Goal: Obtain resource: Download file/media

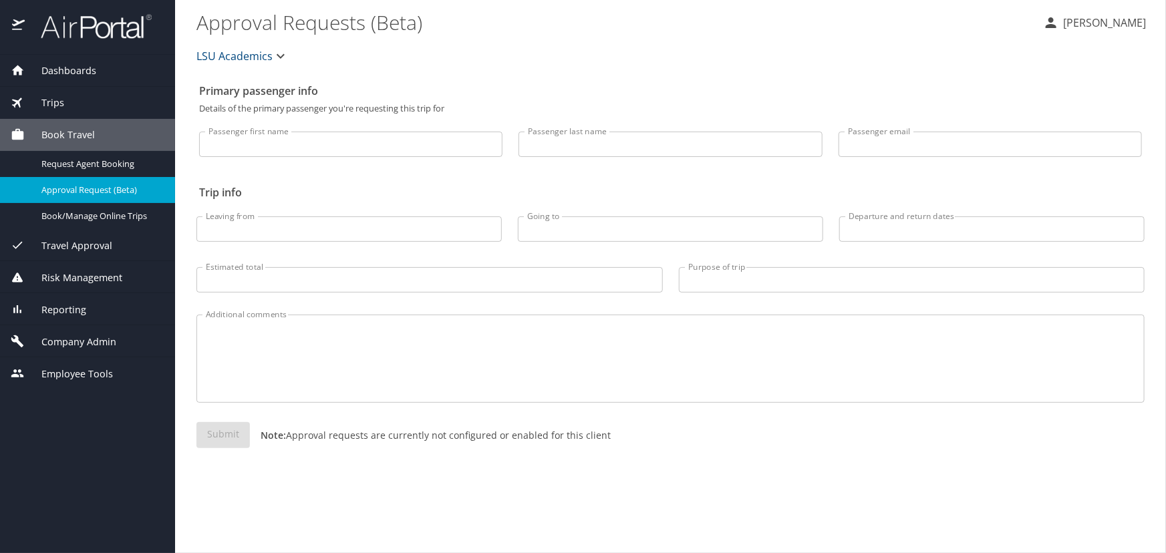
click at [82, 102] on div "Trips" at bounding box center [88, 103] width 154 height 15
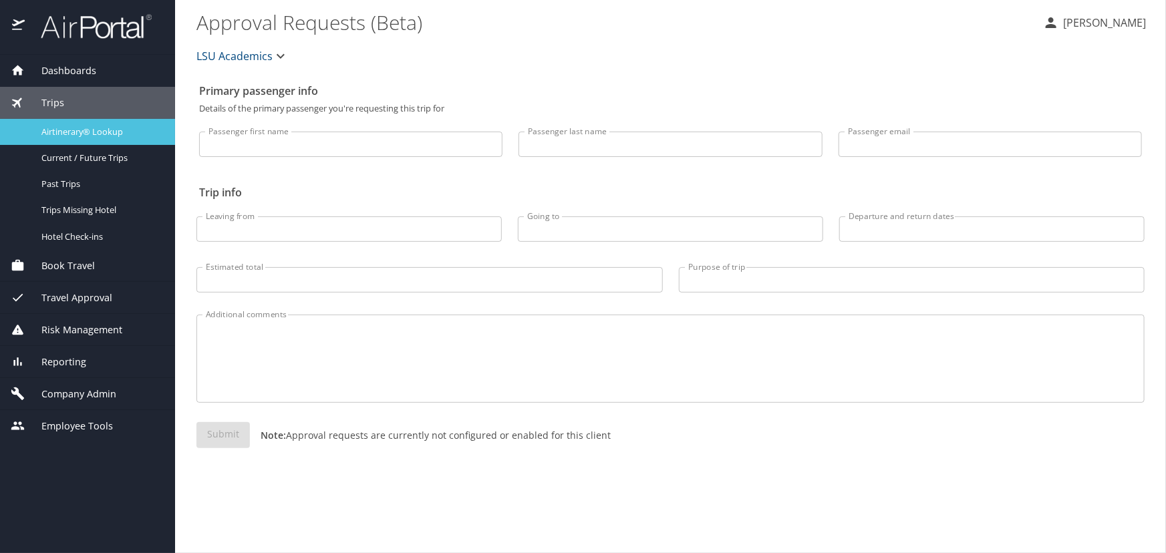
click at [95, 134] on span "Airtinerary® Lookup" at bounding box center [100, 132] width 118 height 13
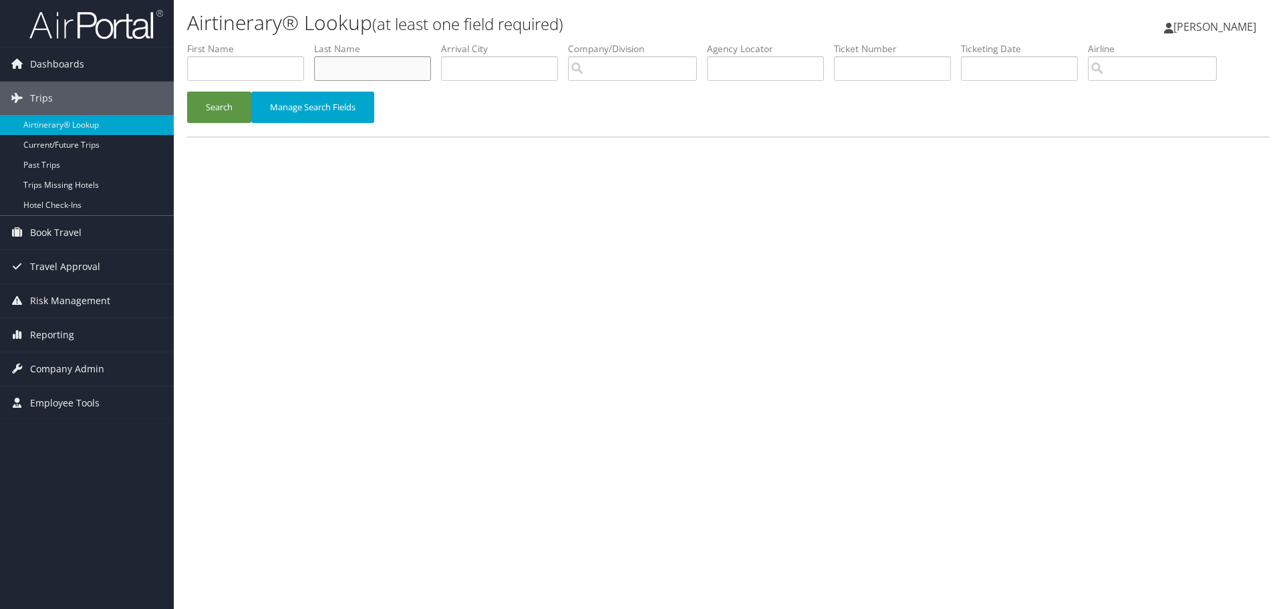
click at [386, 71] on input "text" at bounding box center [372, 68] width 117 height 25
type input "eaglin"
click at [187, 92] on button "Search" at bounding box center [219, 107] width 64 height 31
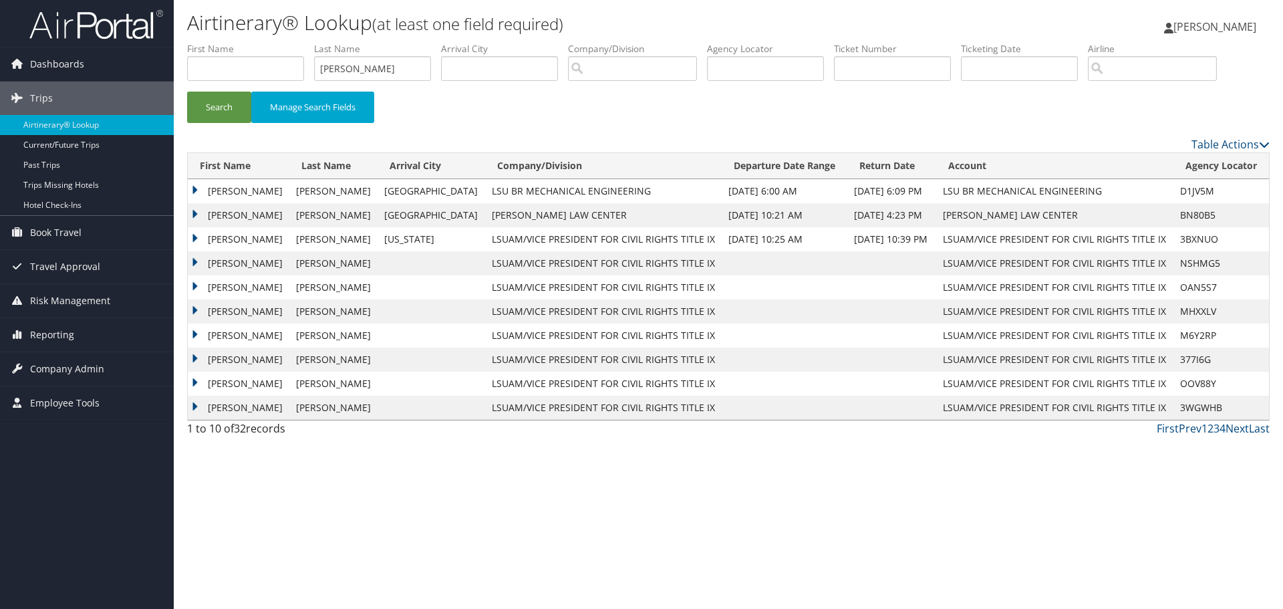
click at [231, 184] on td "GERALD GRIFFIN" at bounding box center [239, 191] width 102 height 24
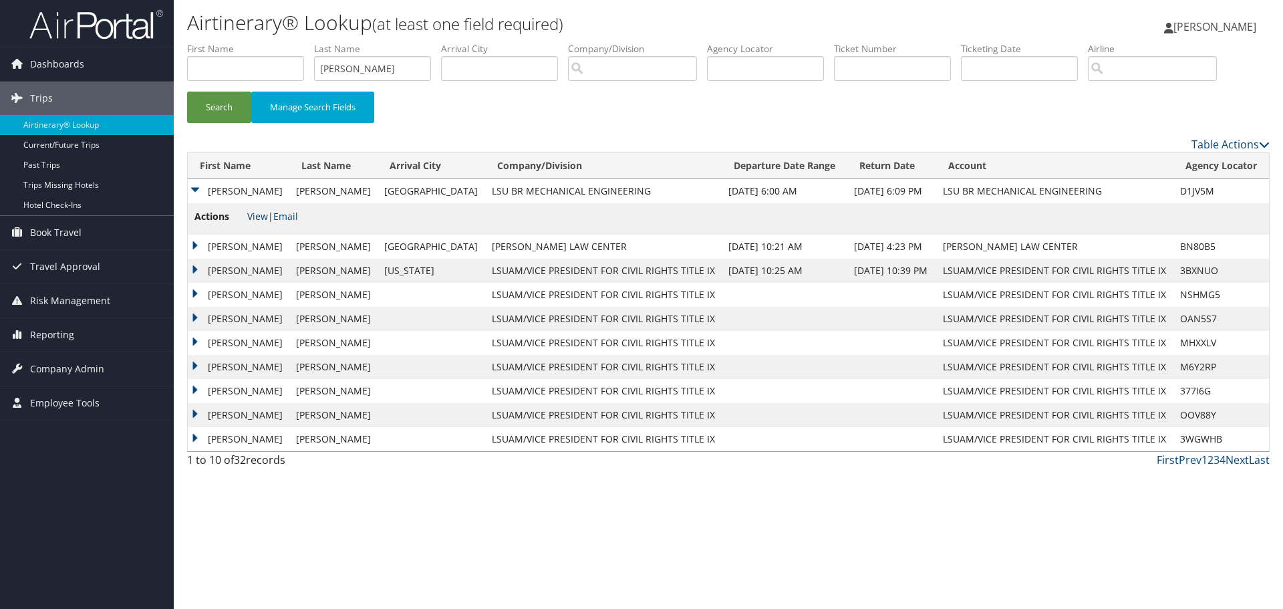
click at [255, 221] on link "View" at bounding box center [257, 216] width 21 height 13
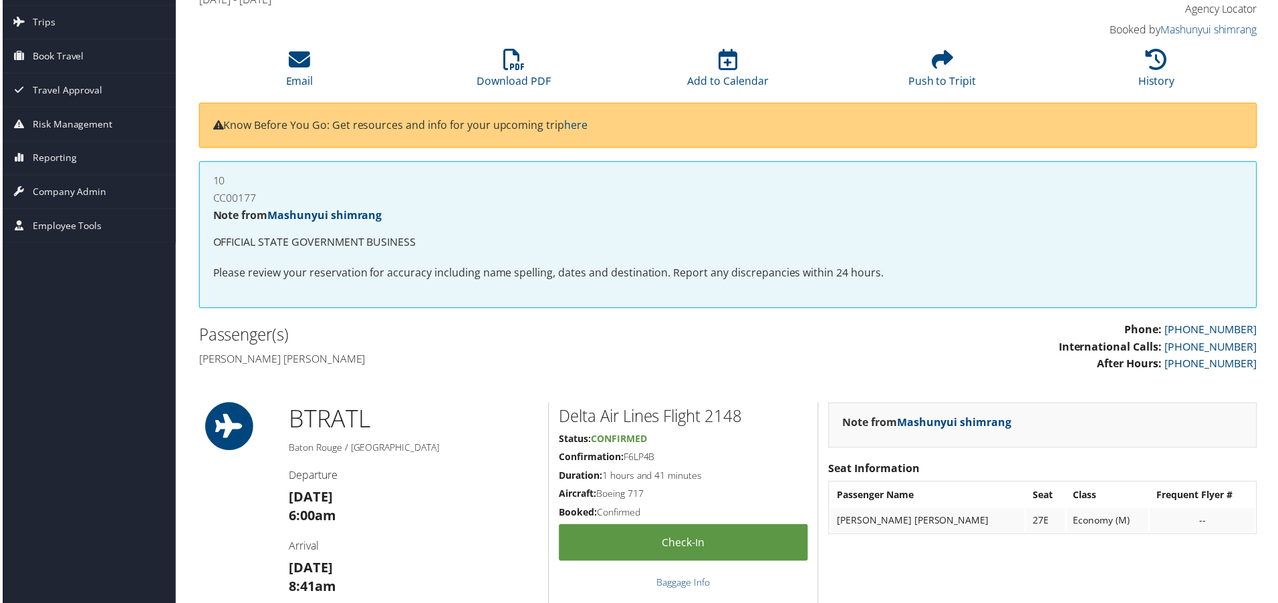
scroll to position [76, 0]
click at [503, 48] on li "Download PDF" at bounding box center [513, 70] width 215 height 54
